Goal: Find specific fact: Find specific page/section

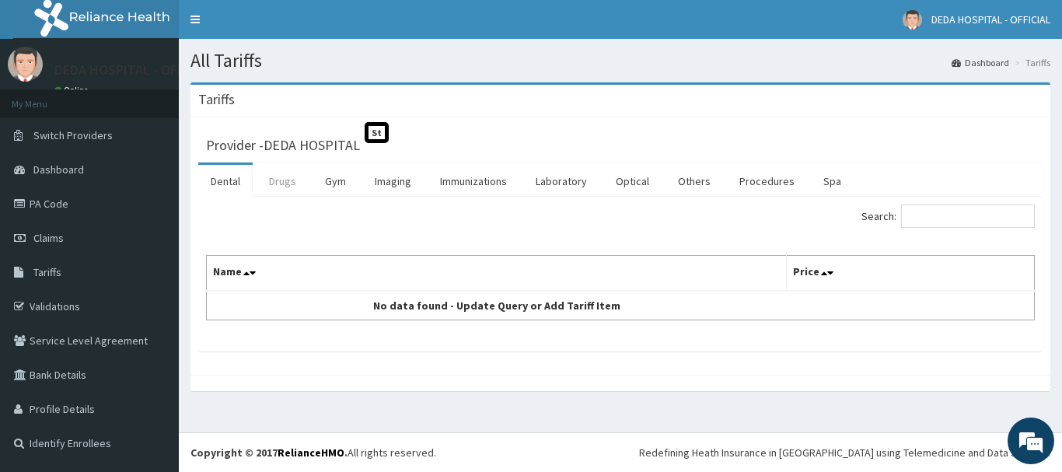
click at [287, 177] on link "Drugs" at bounding box center [282, 181] width 52 height 33
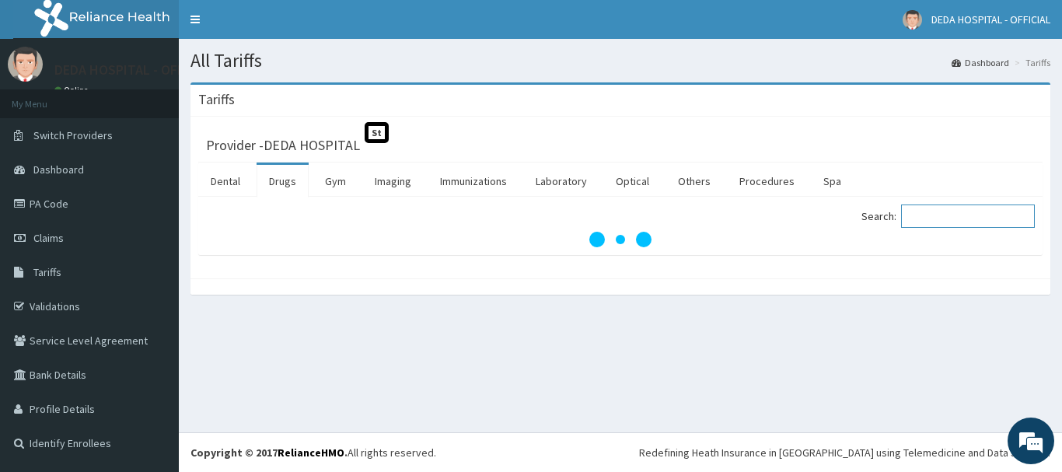
click at [952, 218] on input "Search:" at bounding box center [968, 215] width 134 height 23
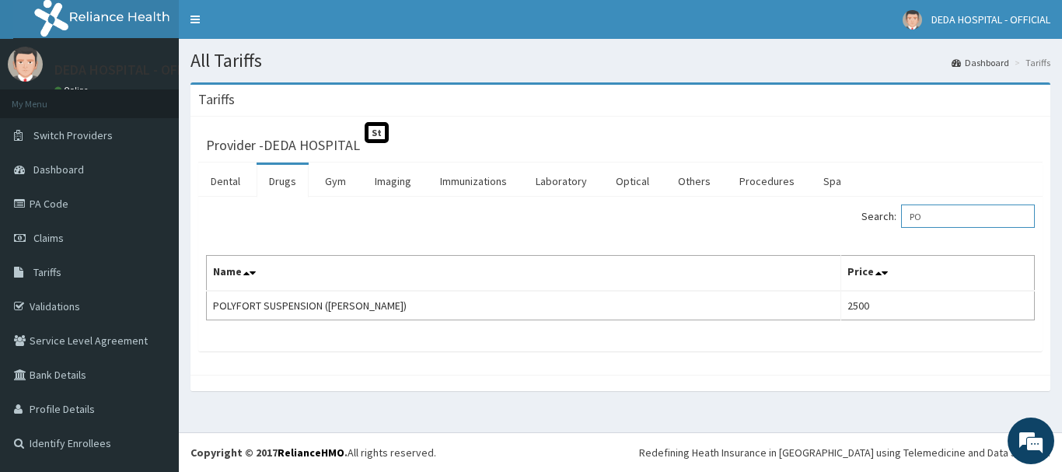
type input "P"
type input "G"
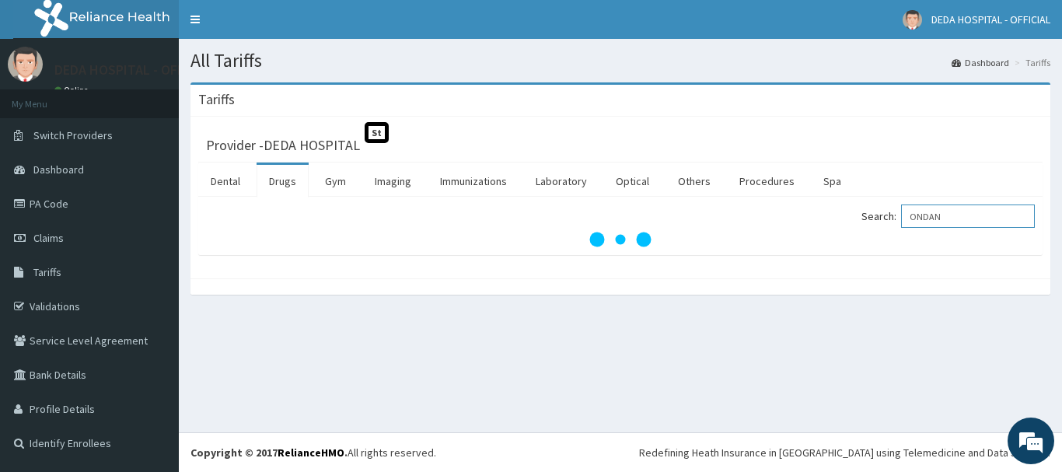
type input "ONDAN"
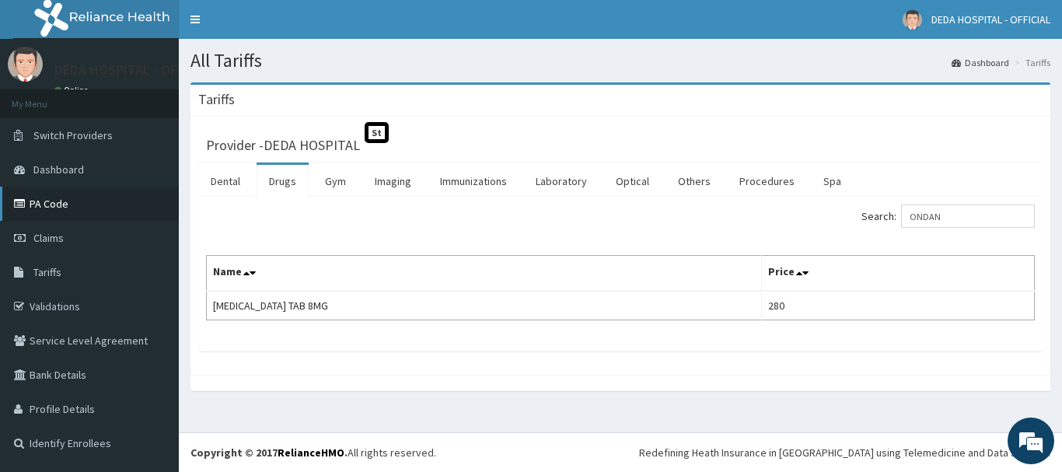
click at [92, 199] on link "PA Code" at bounding box center [89, 204] width 179 height 34
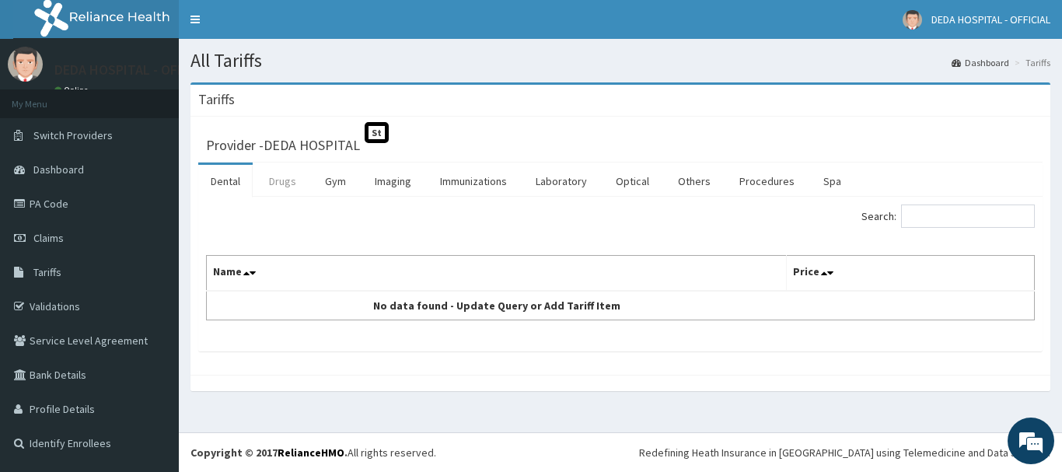
click at [298, 176] on link "Drugs" at bounding box center [282, 181] width 52 height 33
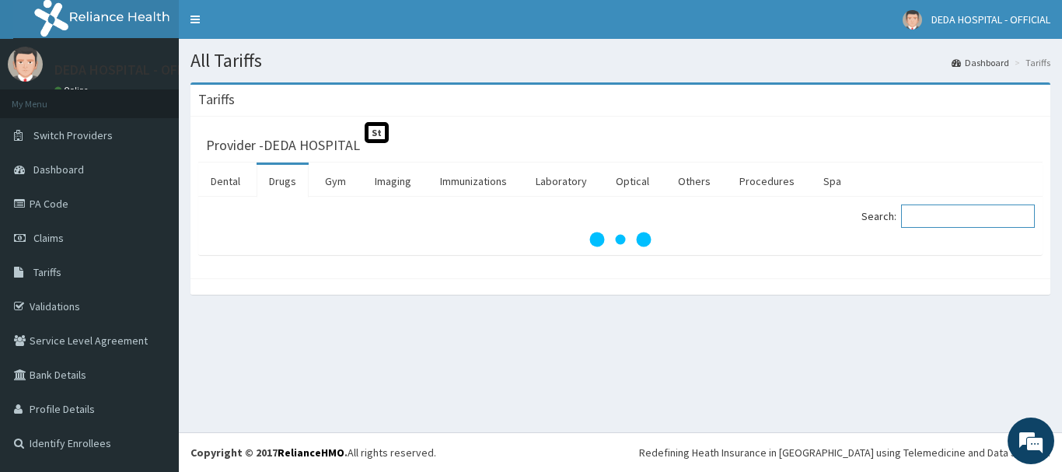
click at [940, 223] on input "Search:" at bounding box center [968, 215] width 134 height 23
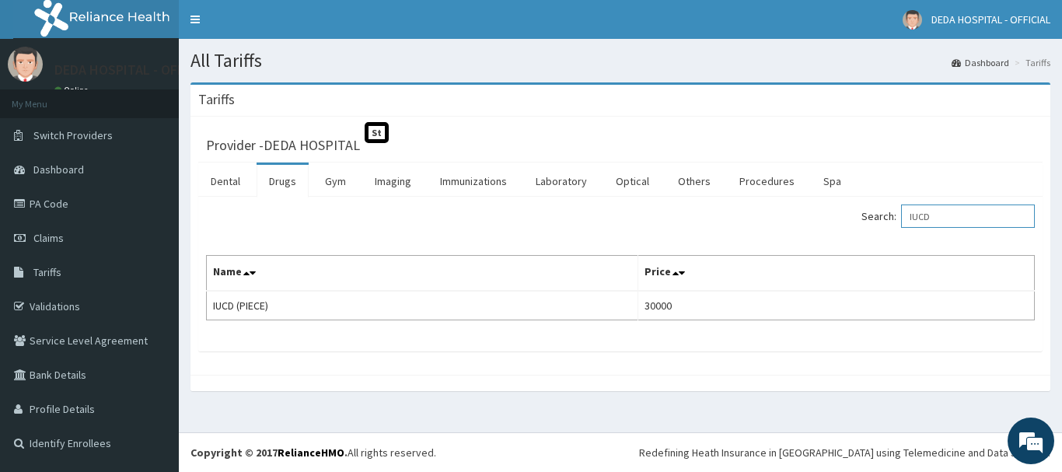
type input "IUCD"
click at [75, 241] on link "Claims" at bounding box center [89, 238] width 179 height 34
click at [85, 203] on link "PA Code" at bounding box center [89, 204] width 179 height 34
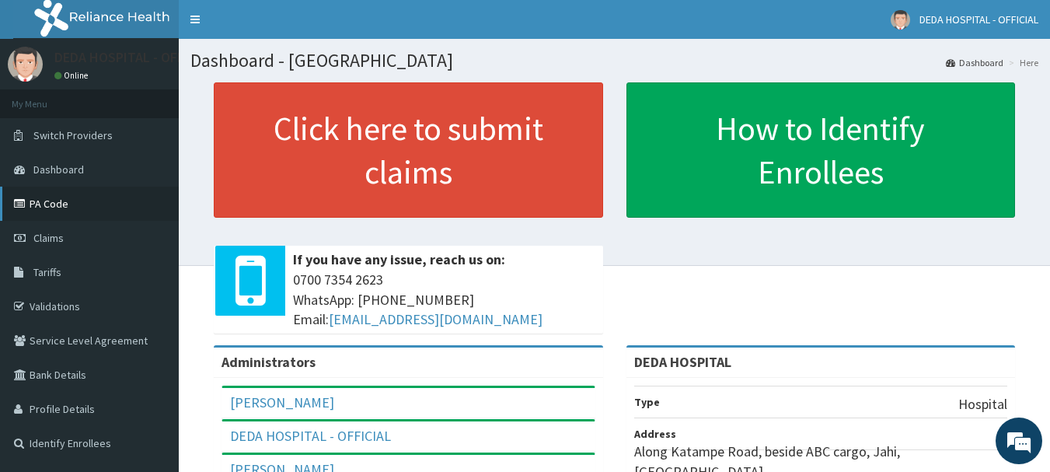
click at [38, 207] on link "PA Code" at bounding box center [89, 204] width 179 height 34
click at [61, 206] on link "PA Code" at bounding box center [89, 204] width 179 height 34
